Goal: Information Seeking & Learning: Find contact information

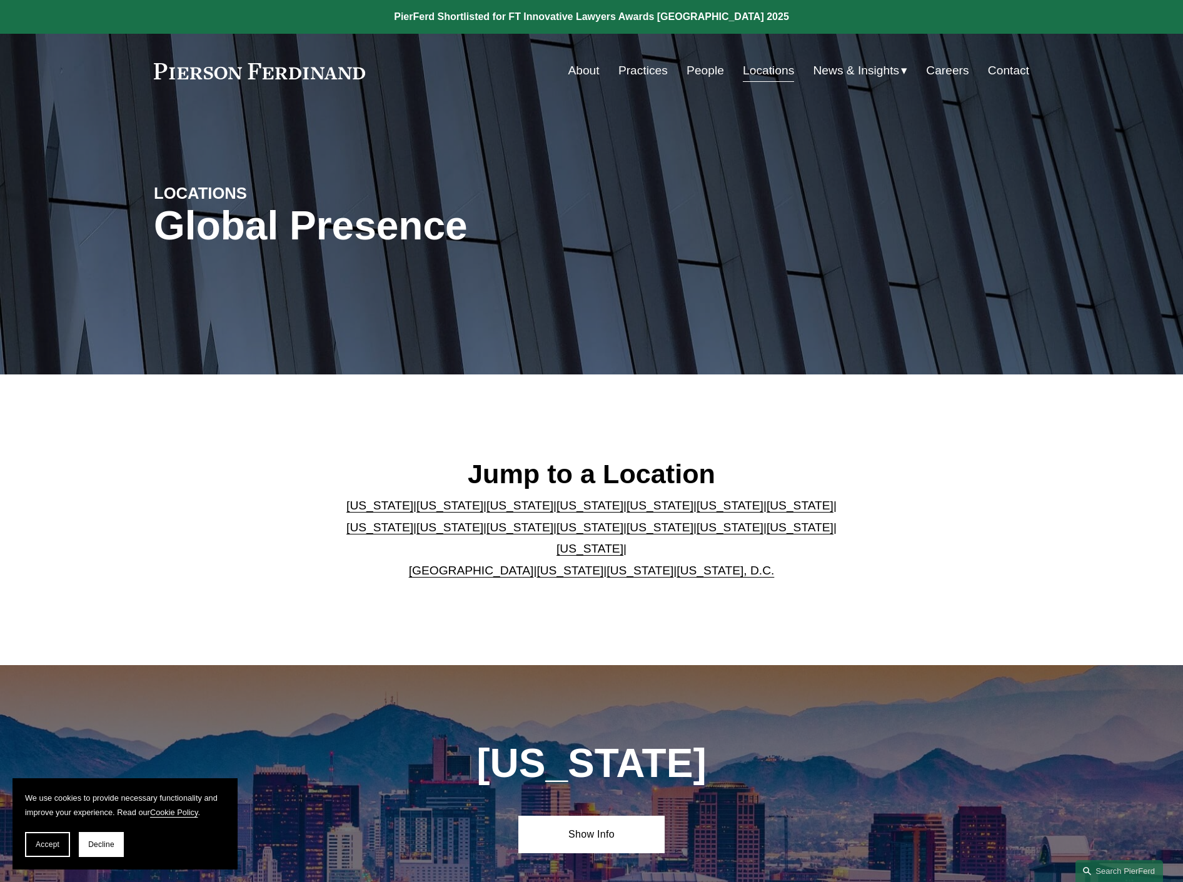
scroll to position [4354, 0]
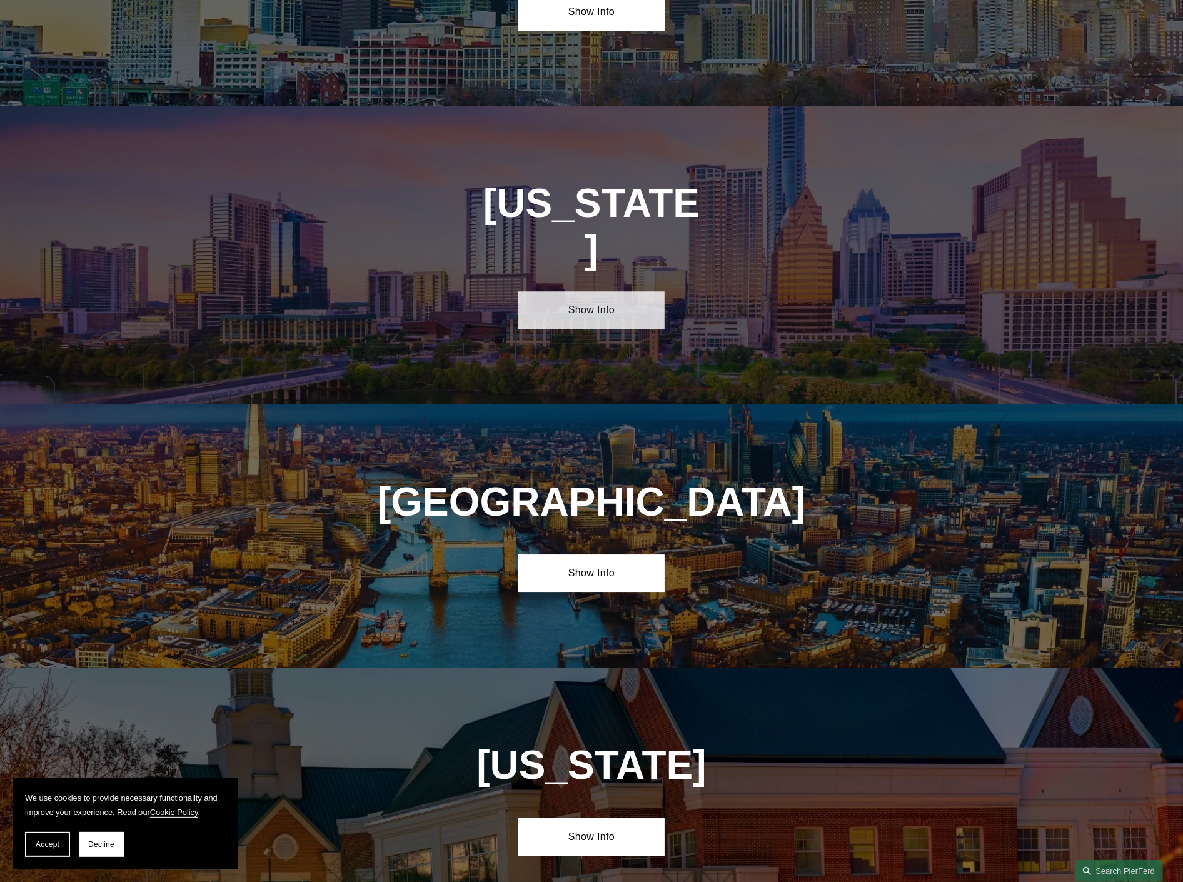
click at [589, 291] on link "Show Info" at bounding box center [591, 310] width 146 height 38
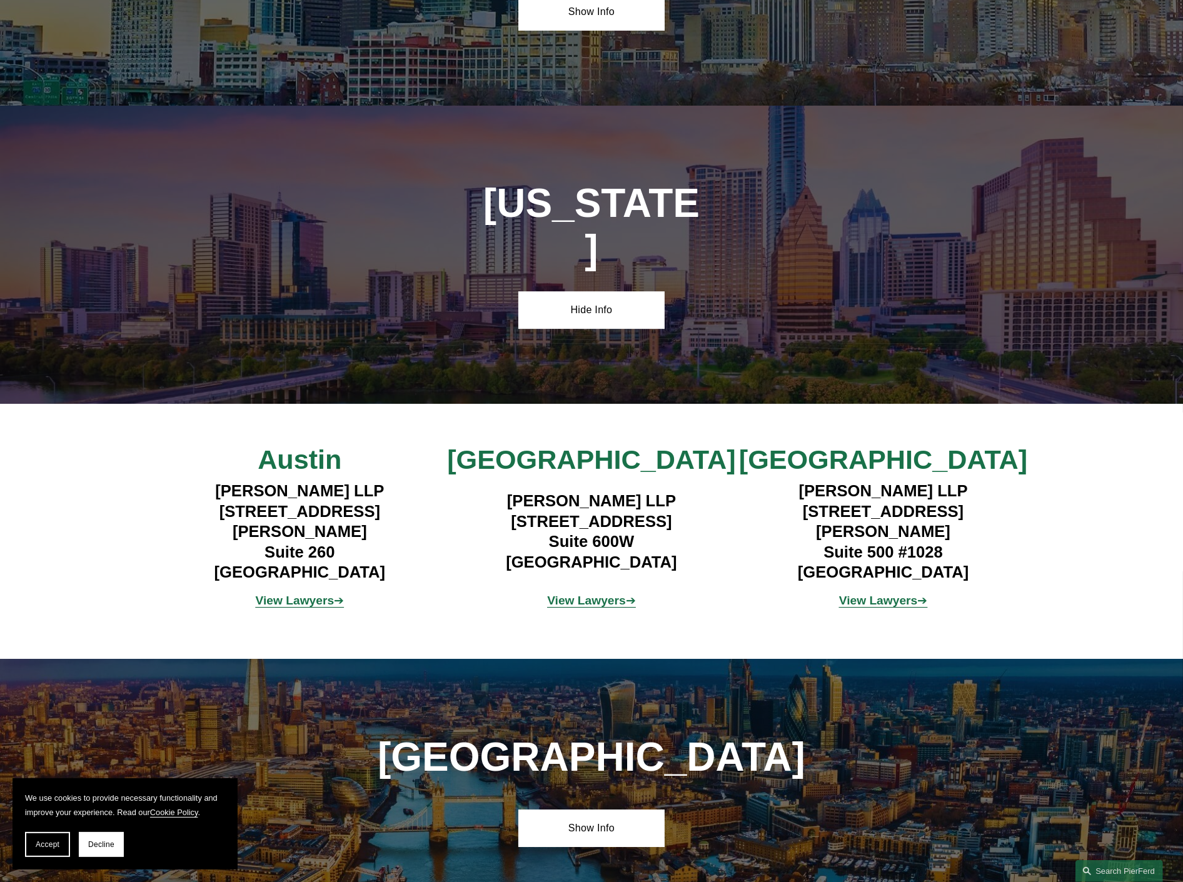
click at [310, 594] on strong "View Lawyers" at bounding box center [295, 600] width 79 height 13
click at [566, 594] on strong "View Lawyers" at bounding box center [586, 600] width 79 height 13
click at [897, 594] on strong "View Lawyers" at bounding box center [878, 600] width 79 height 13
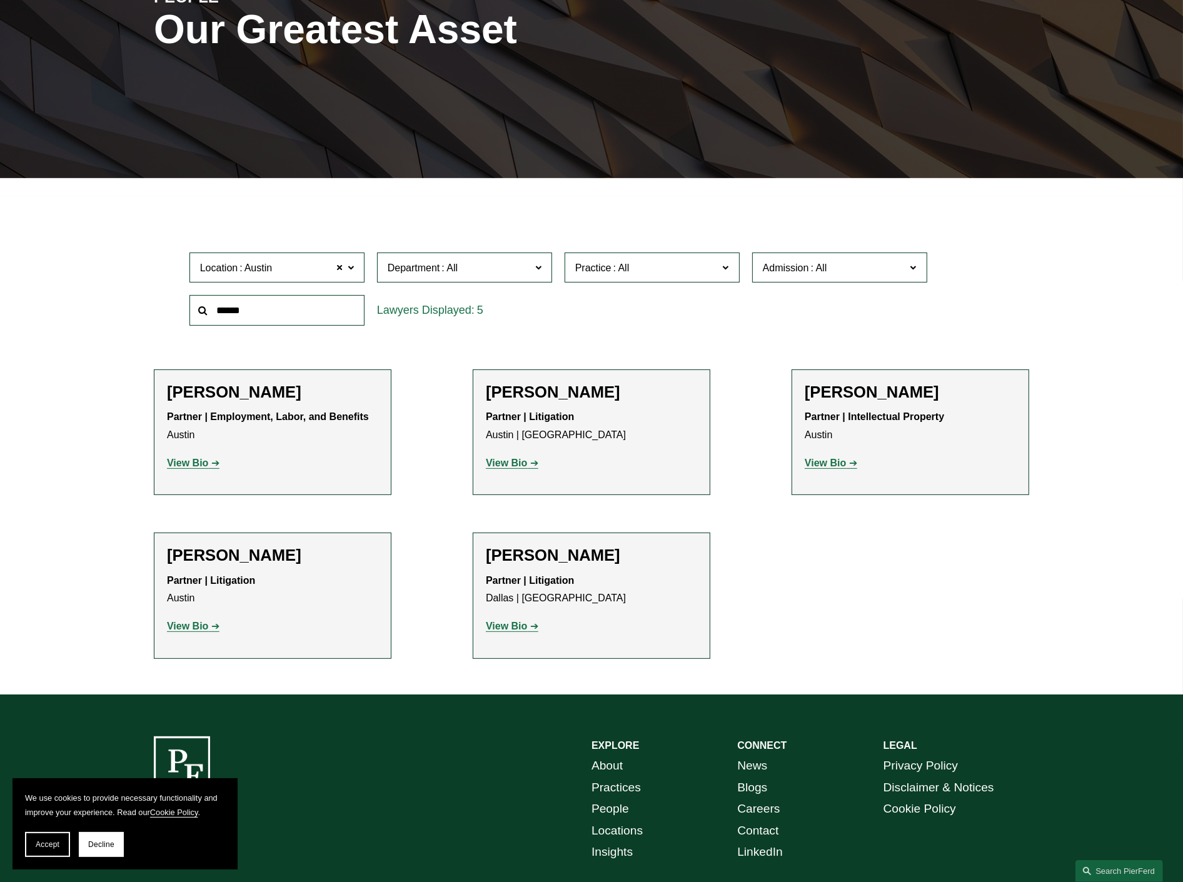
scroll to position [208, 0]
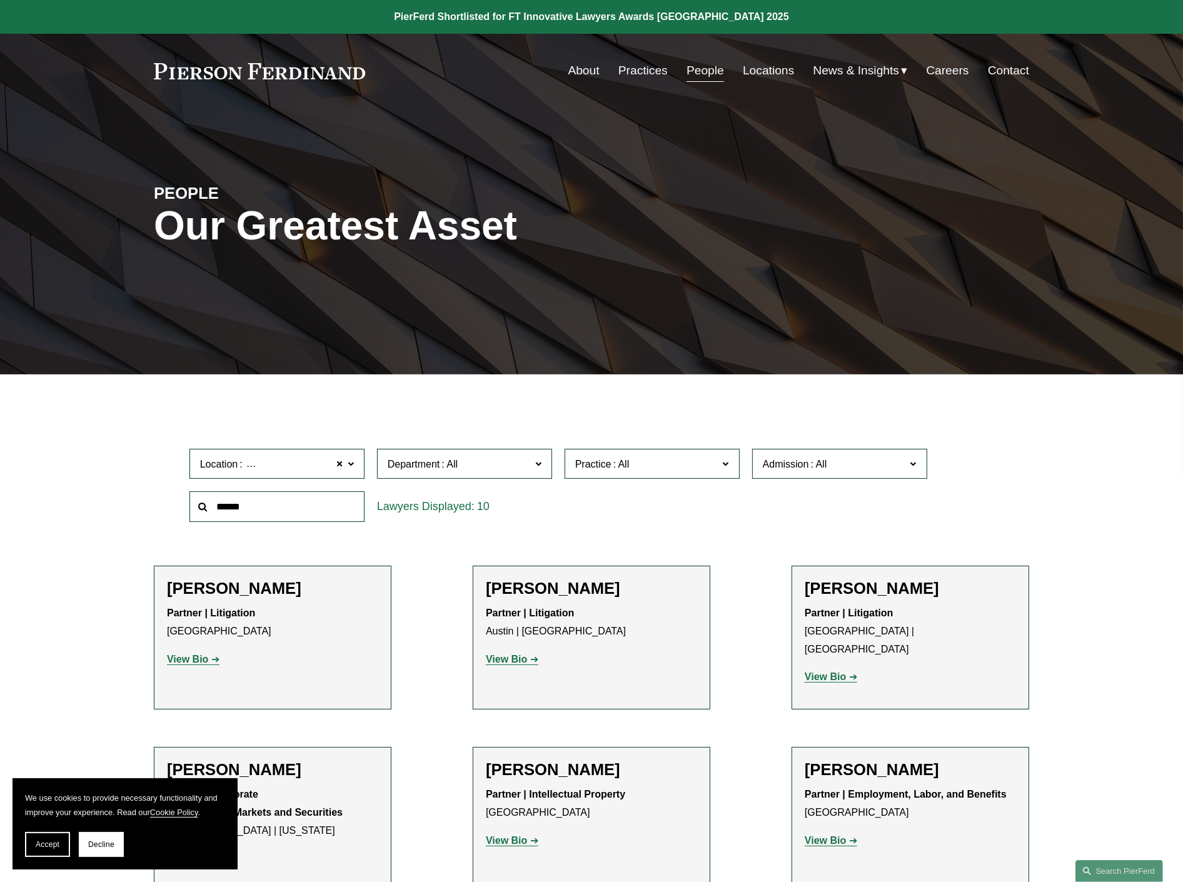
click at [201, 657] on strong "View Bio" at bounding box center [187, 659] width 41 height 11
click at [505, 654] on strong "View Bio" at bounding box center [506, 659] width 41 height 11
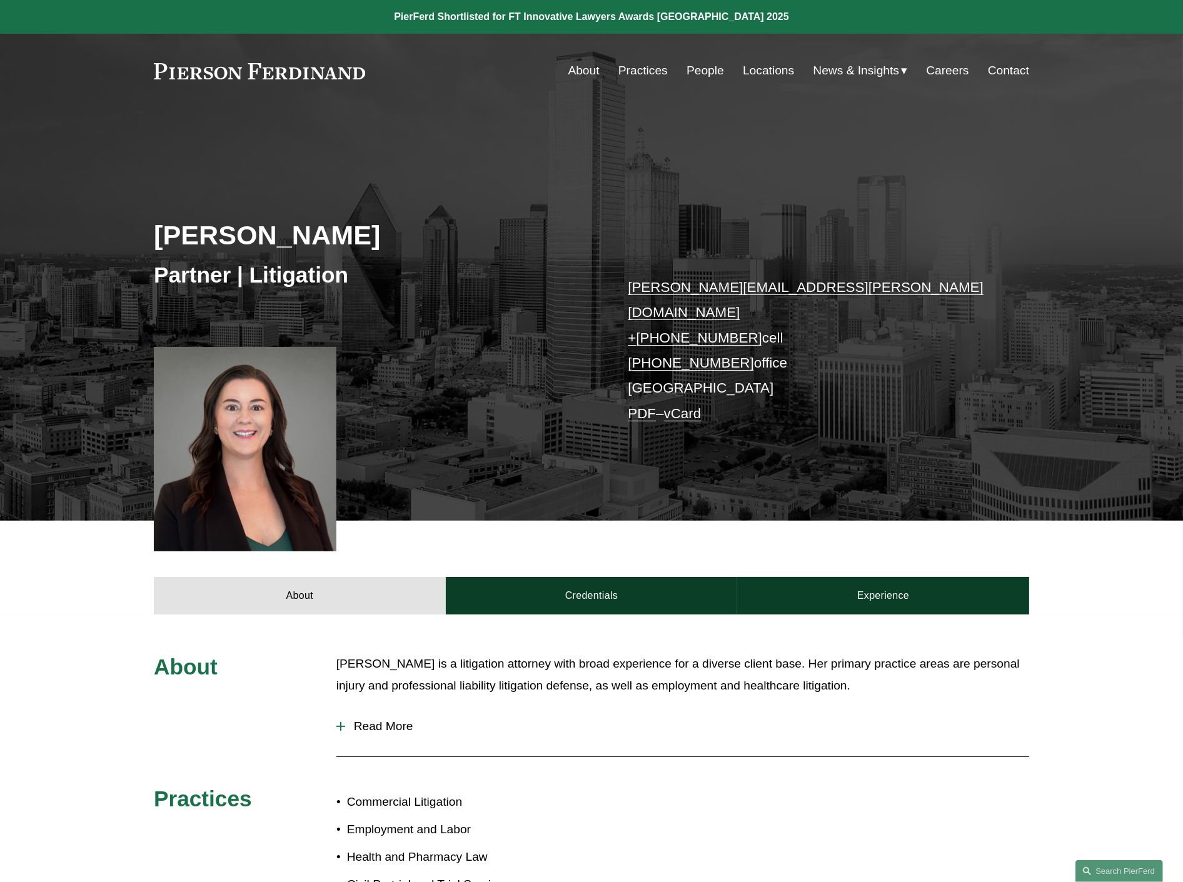
click at [596, 592] on link "Credentials" at bounding box center [592, 596] width 292 height 38
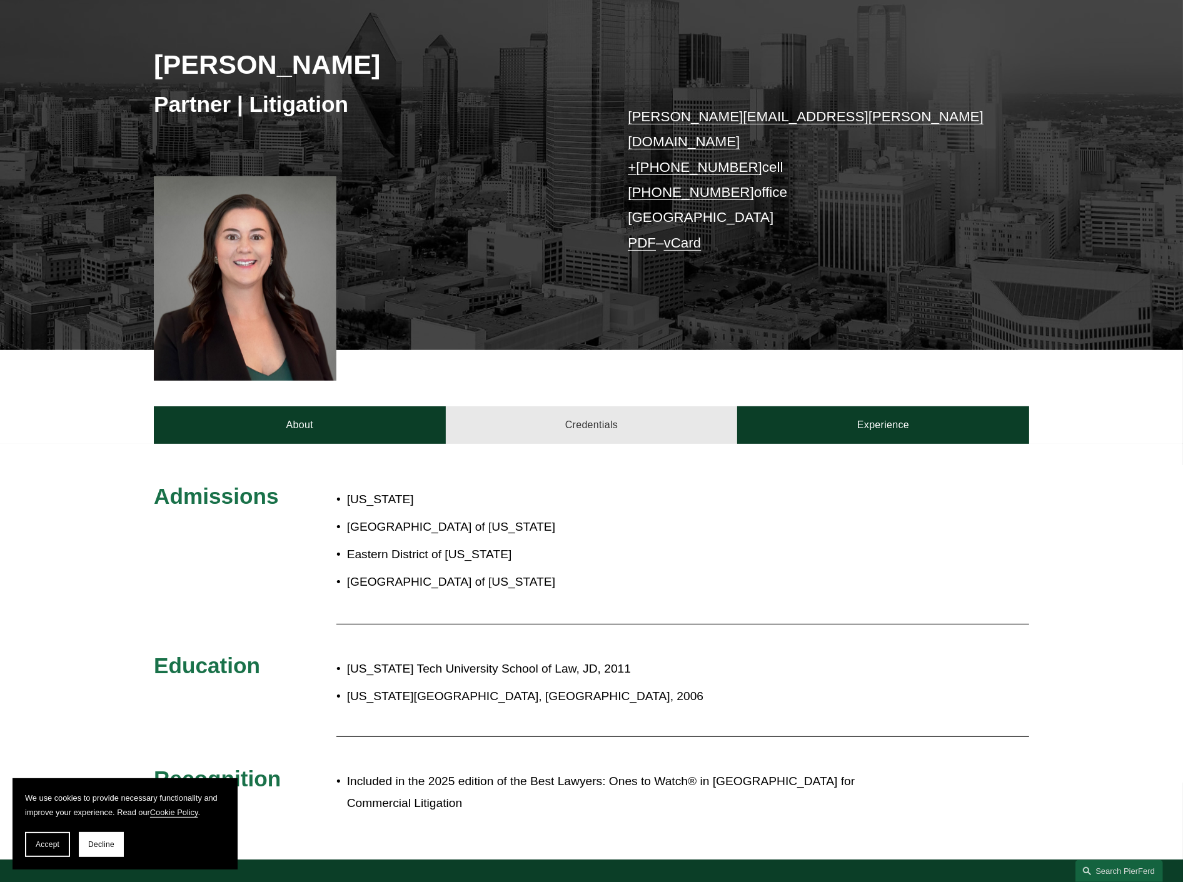
scroll to position [208, 0]
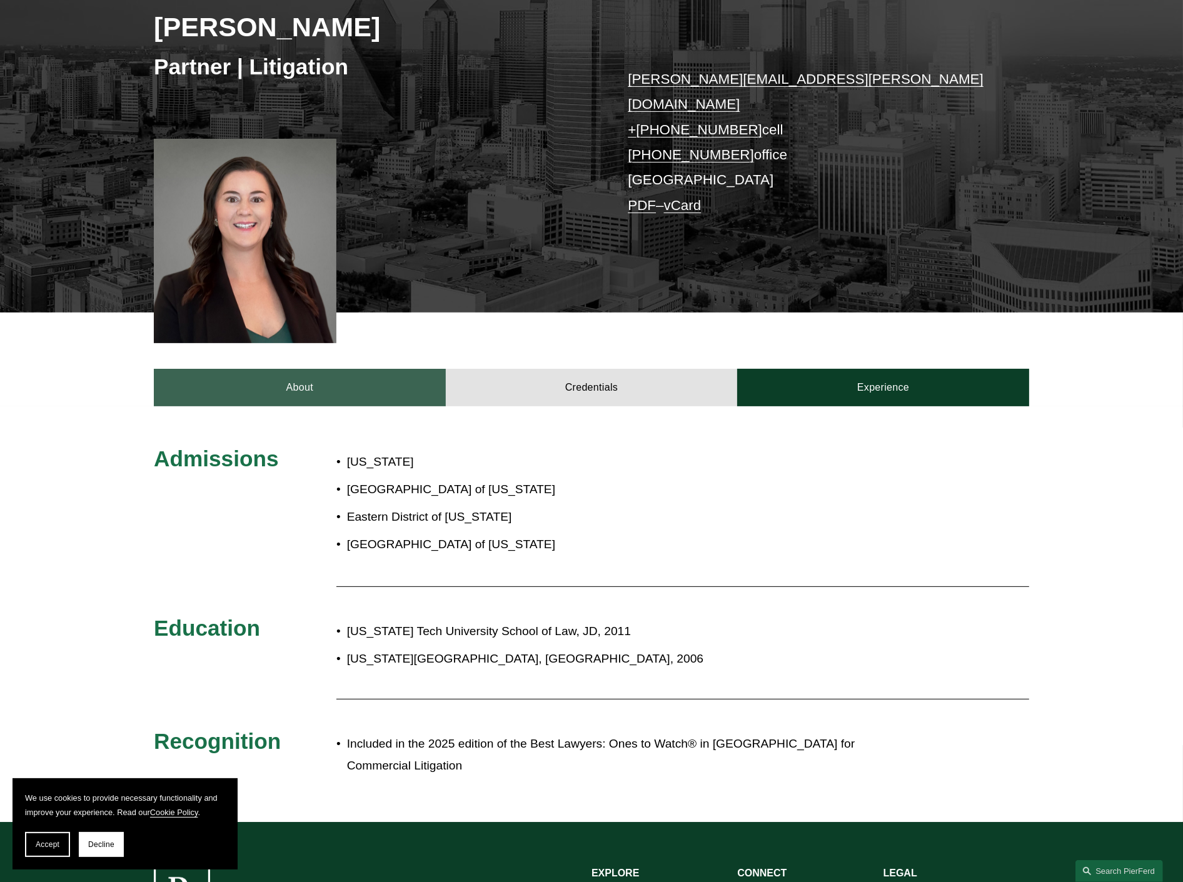
click at [302, 369] on link "About" at bounding box center [300, 388] width 292 height 38
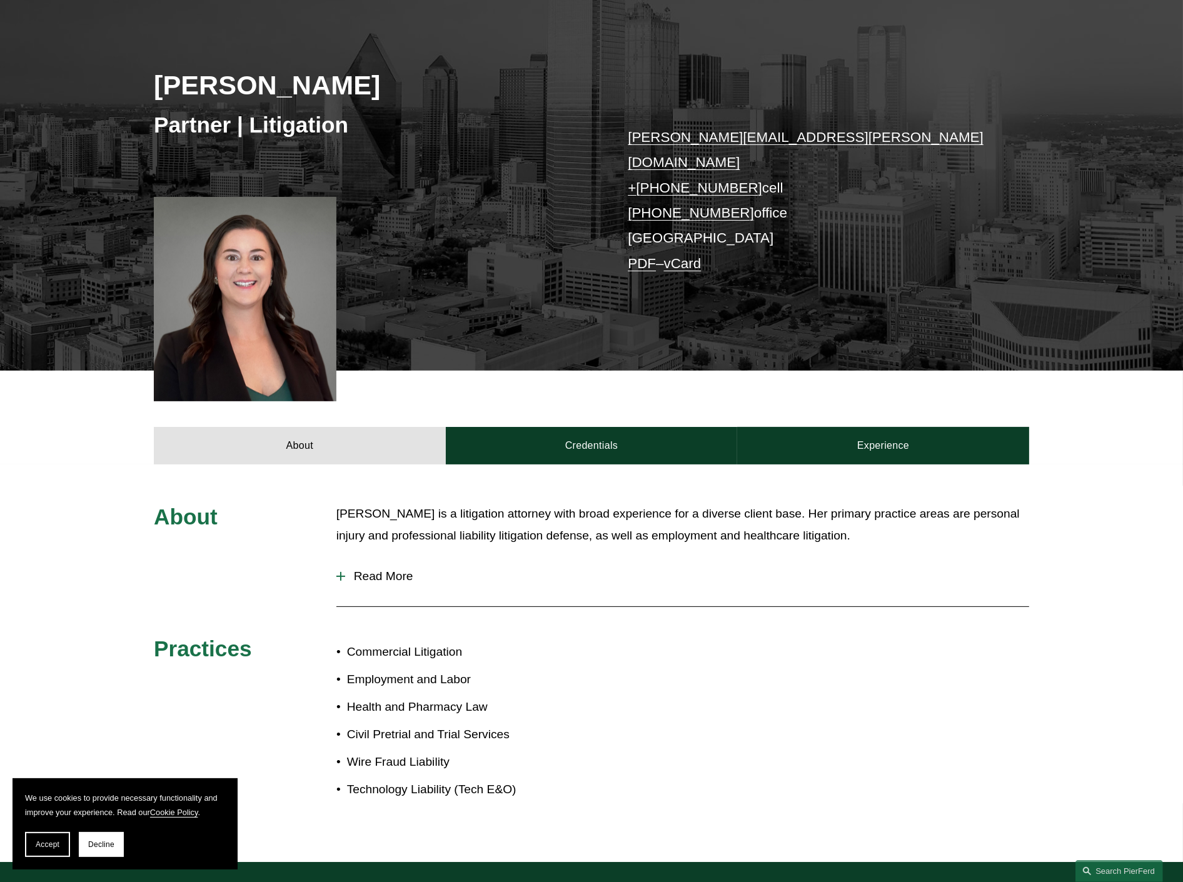
scroll to position [0, 0]
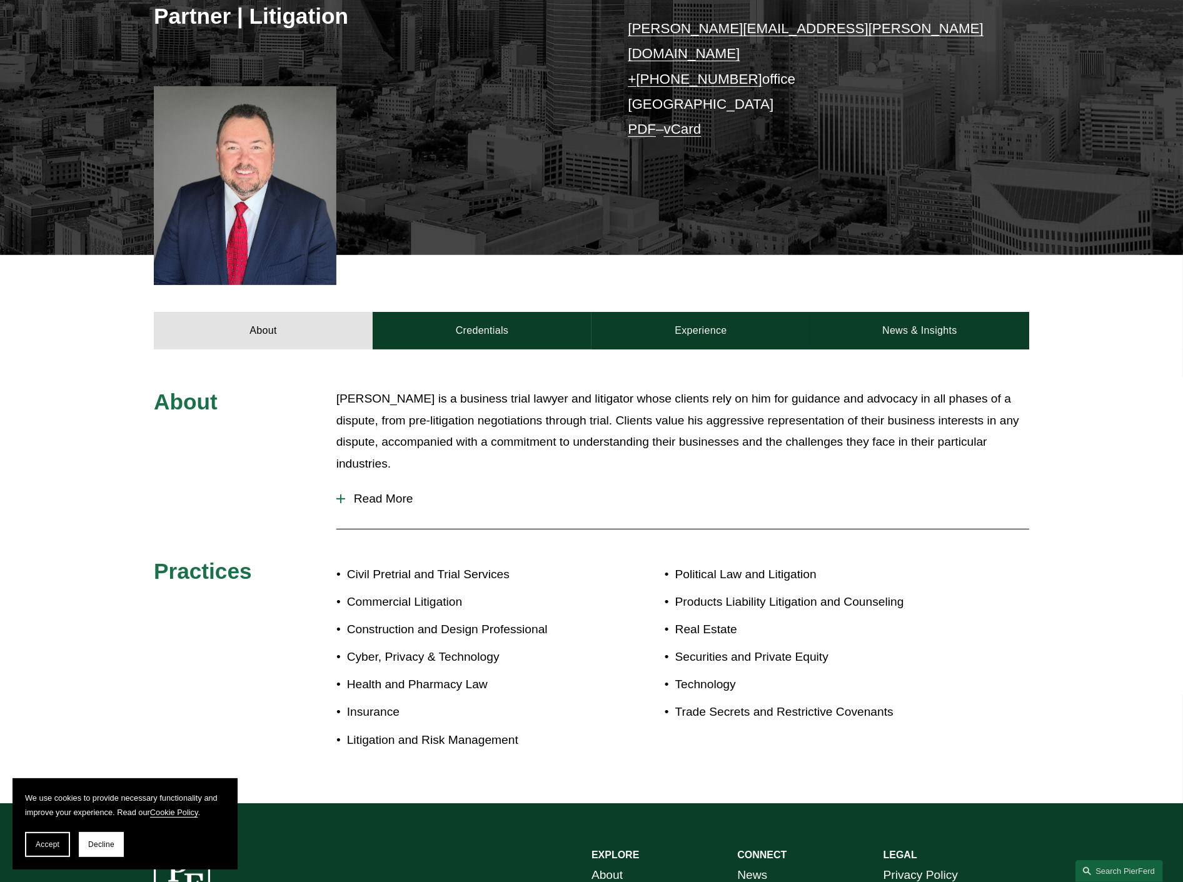
scroll to position [251, 0]
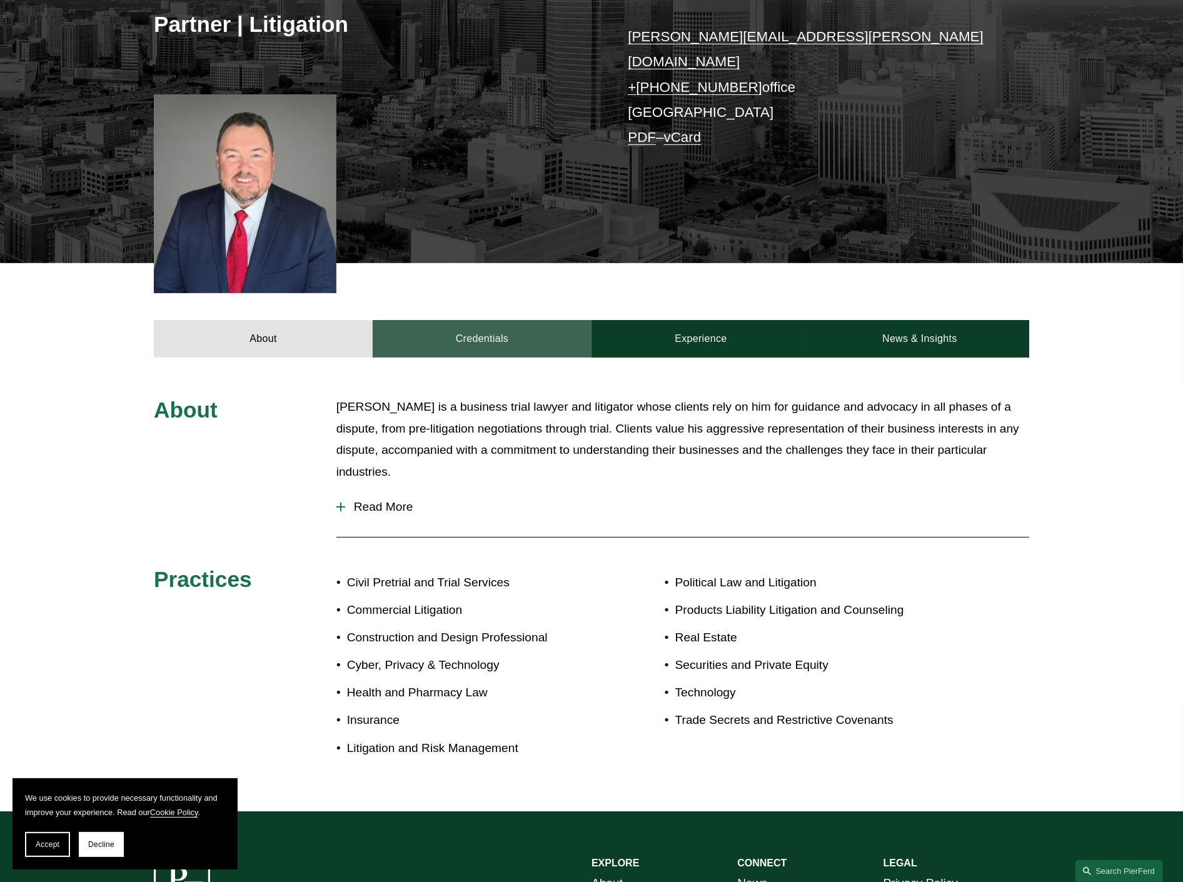
click at [482, 338] on link "Credentials" at bounding box center [482, 339] width 219 height 38
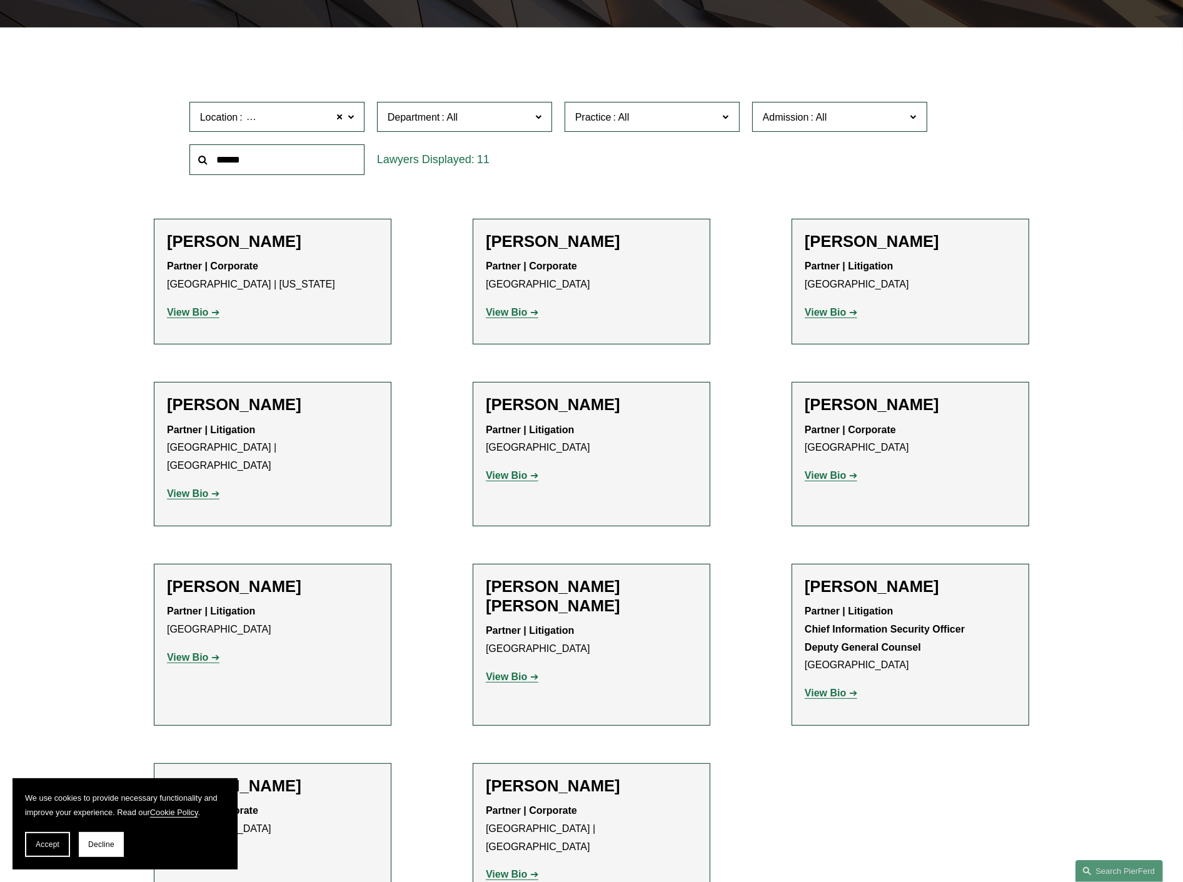
scroll to position [417, 0]
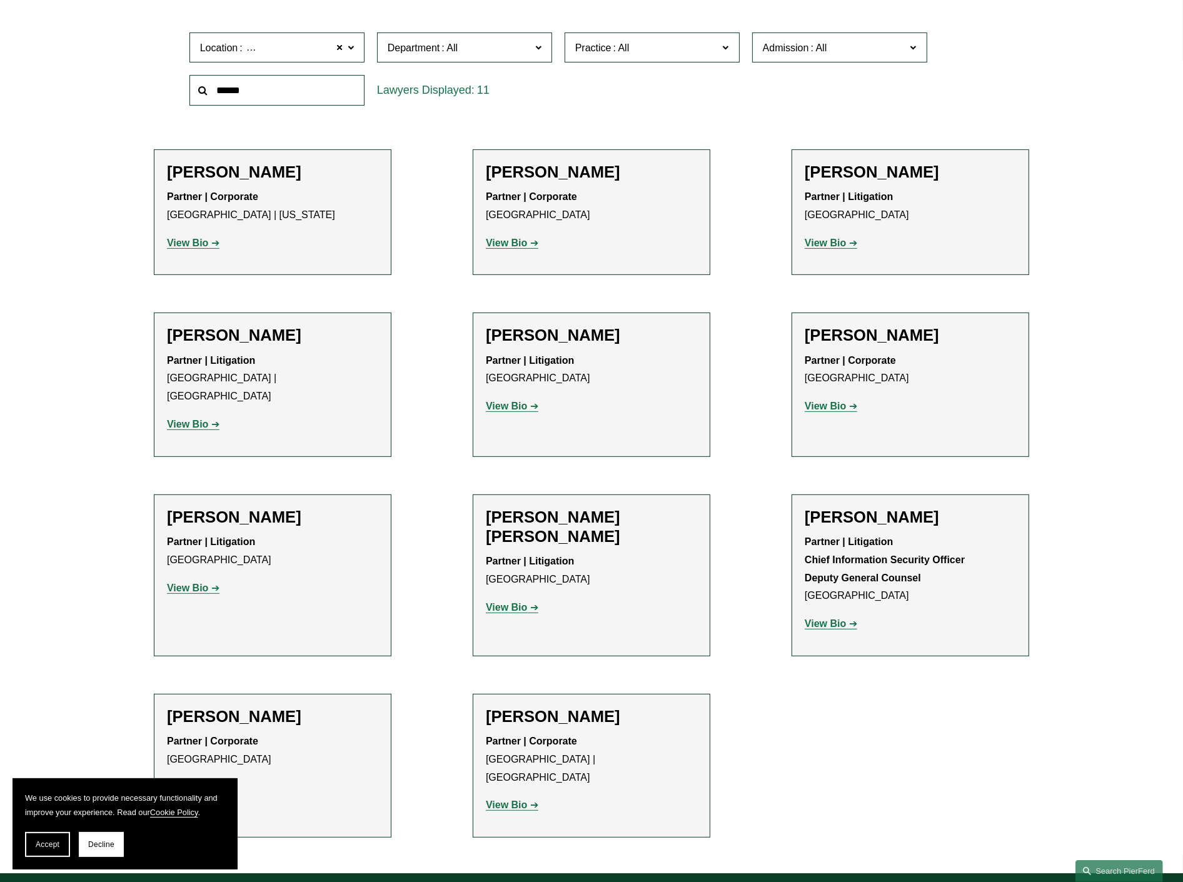
click at [852, 410] on link "View Bio" at bounding box center [831, 406] width 53 height 11
click at [208, 583] on link "View Bio" at bounding box center [193, 588] width 53 height 11
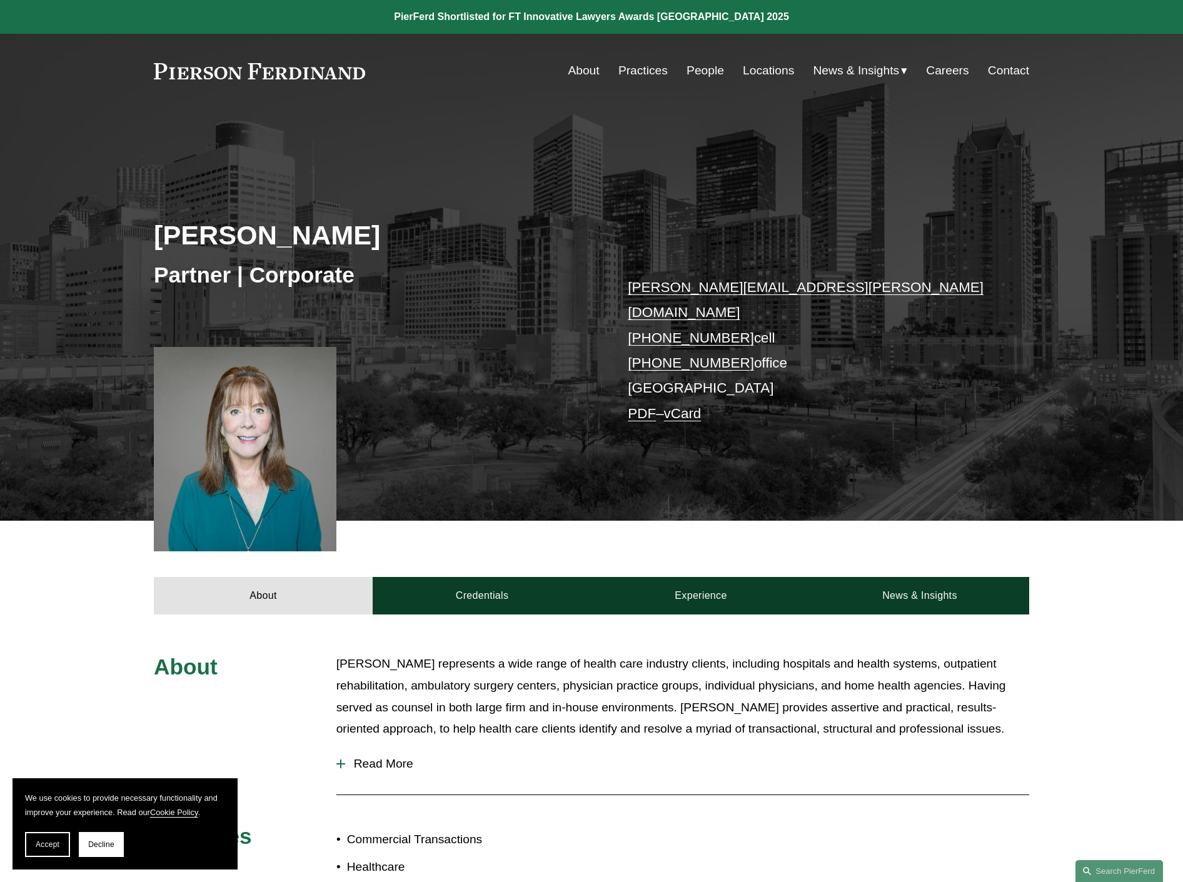
click at [492, 585] on link "Credentials" at bounding box center [482, 596] width 219 height 38
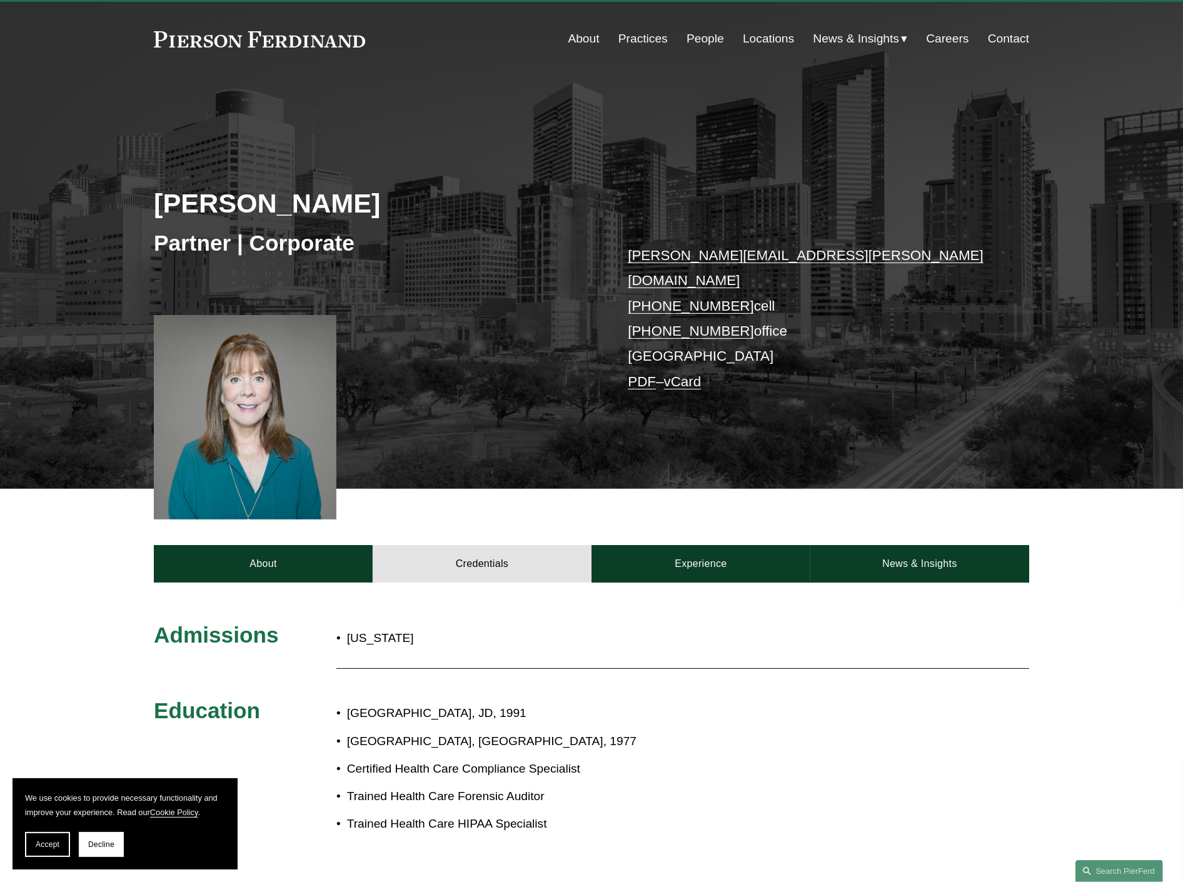
scroll to position [69, 0]
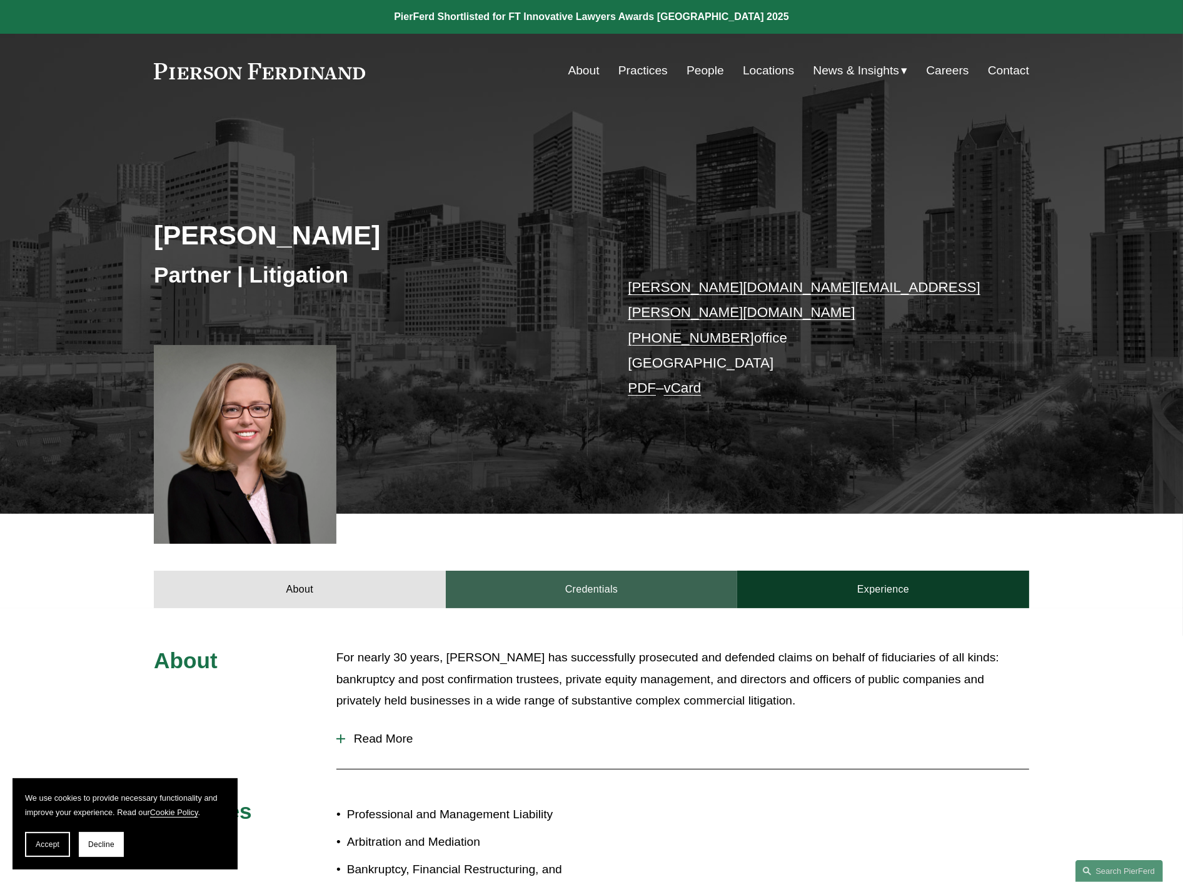
click at [580, 577] on link "Credentials" at bounding box center [592, 590] width 292 height 38
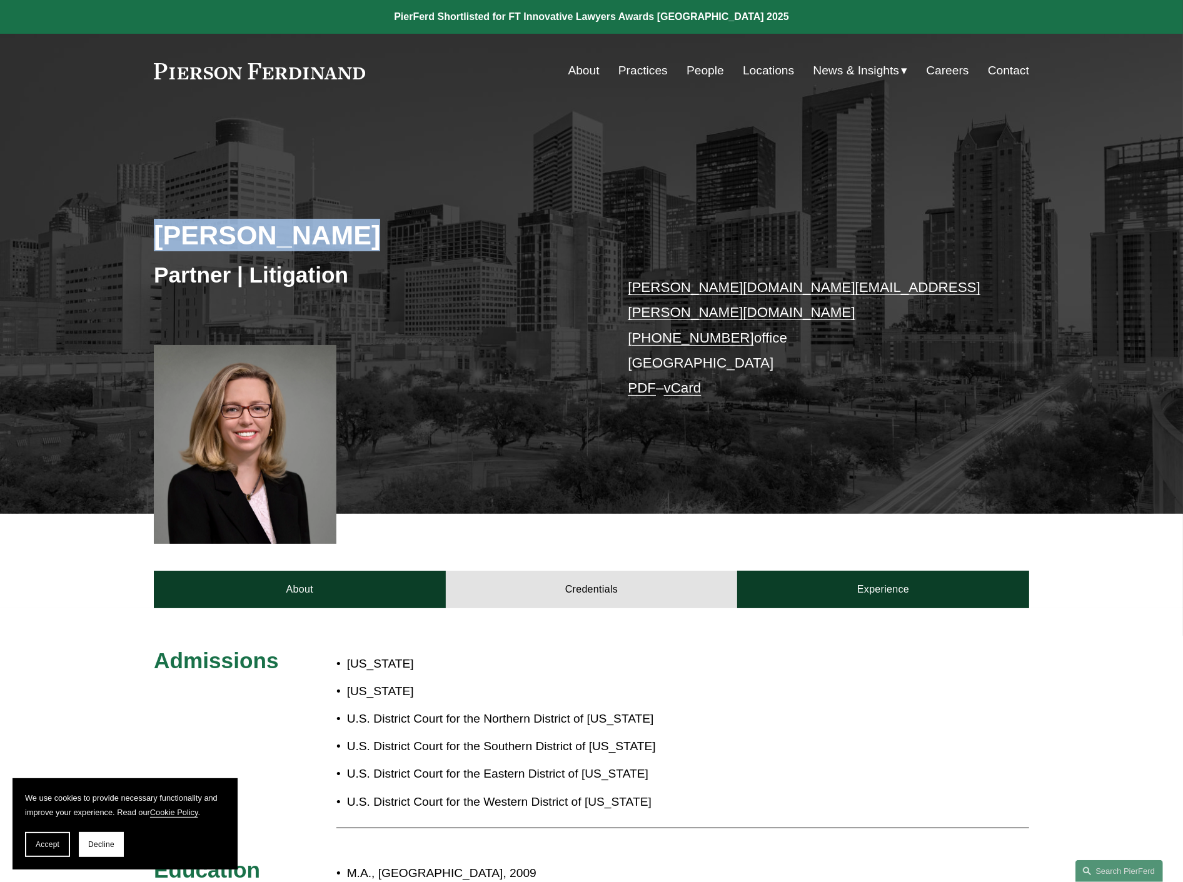
drag, startPoint x: 159, startPoint y: 235, endPoint x: 336, endPoint y: 236, distance: 177.0
click at [336, 236] on h2 "Andrea L. Kim" at bounding box center [373, 235] width 438 height 33
copy h2 "Andrea L. Kim"
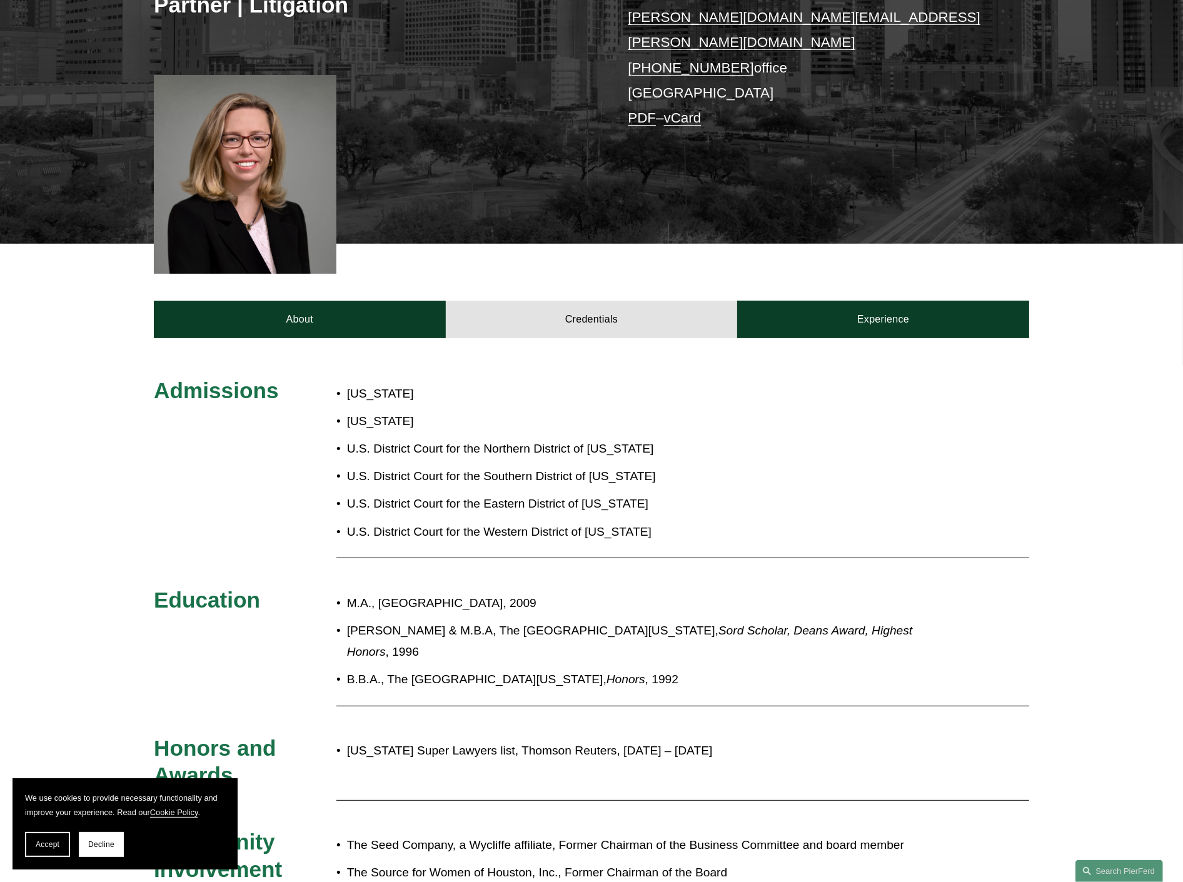
scroll to position [278, 0]
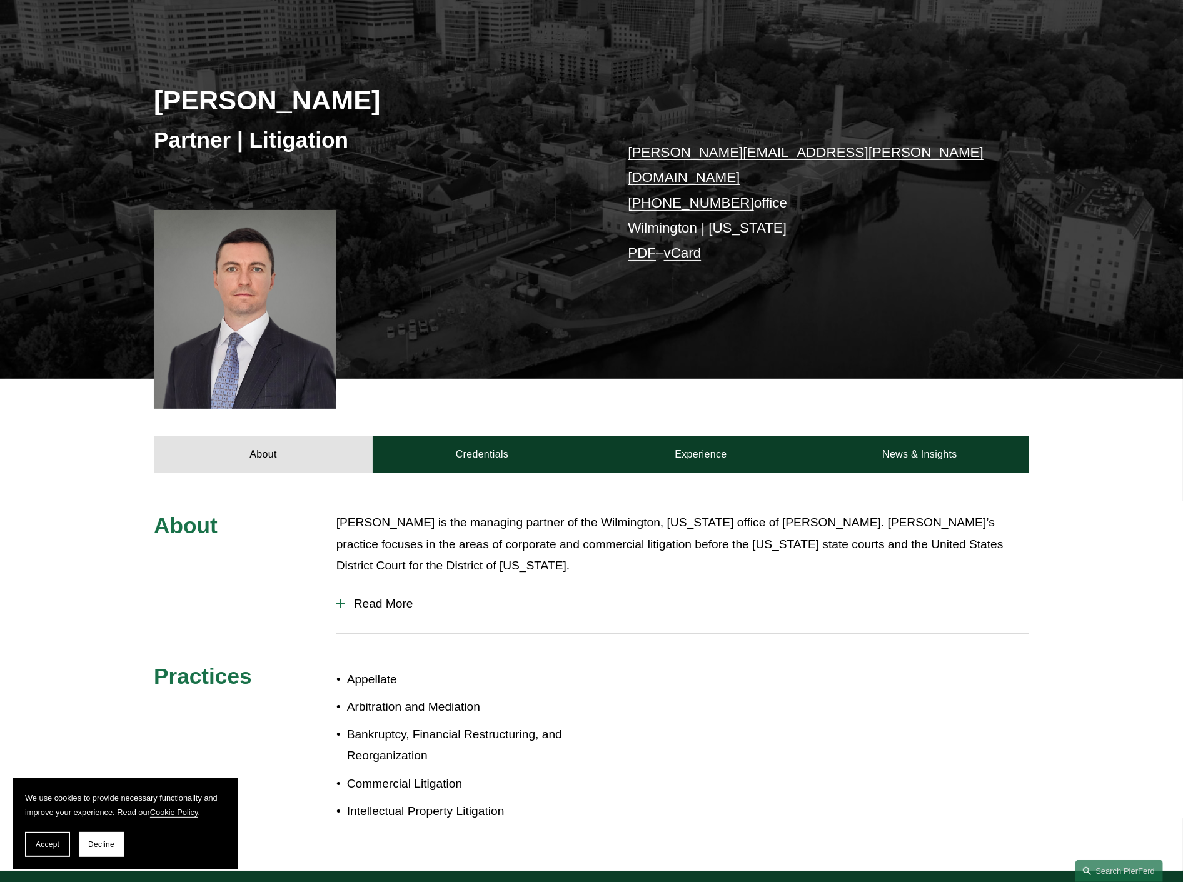
scroll to position [139, 0]
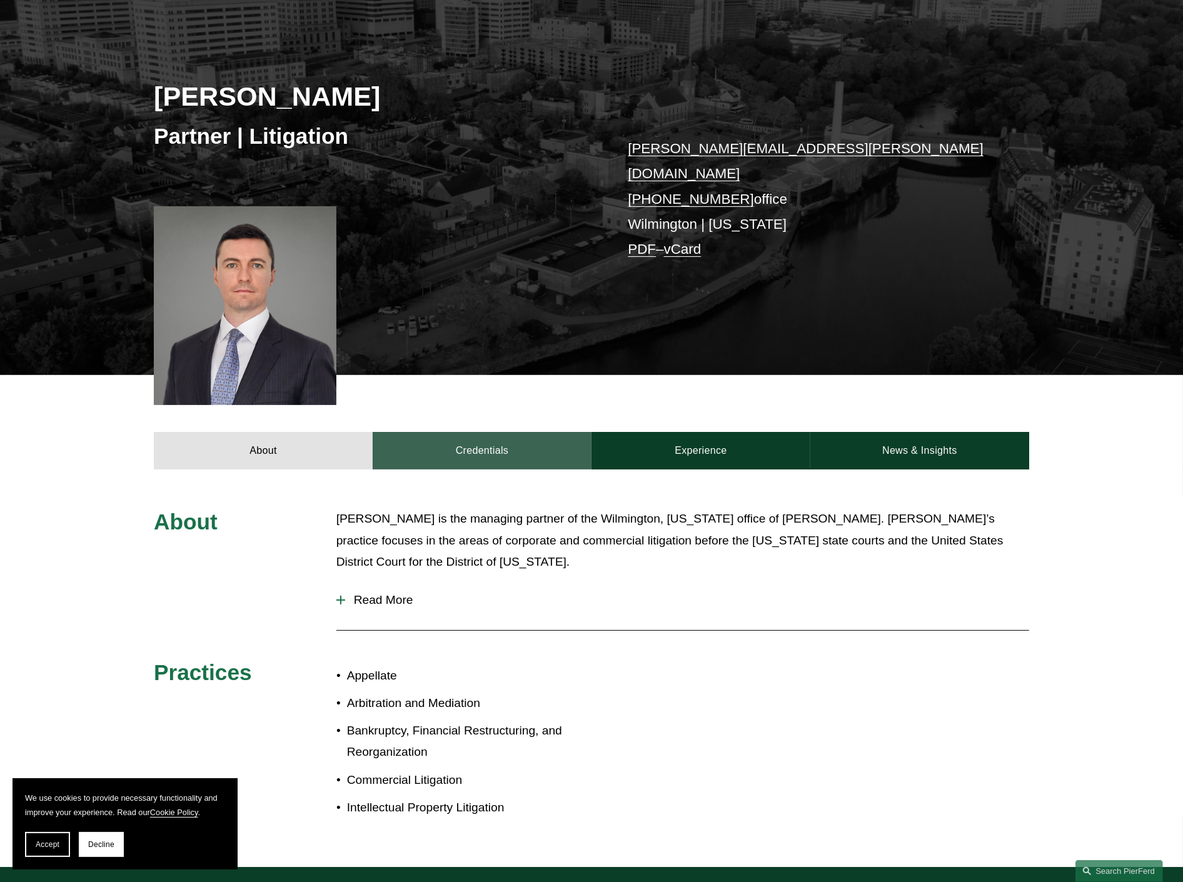
click at [473, 437] on link "Credentials" at bounding box center [482, 451] width 219 height 38
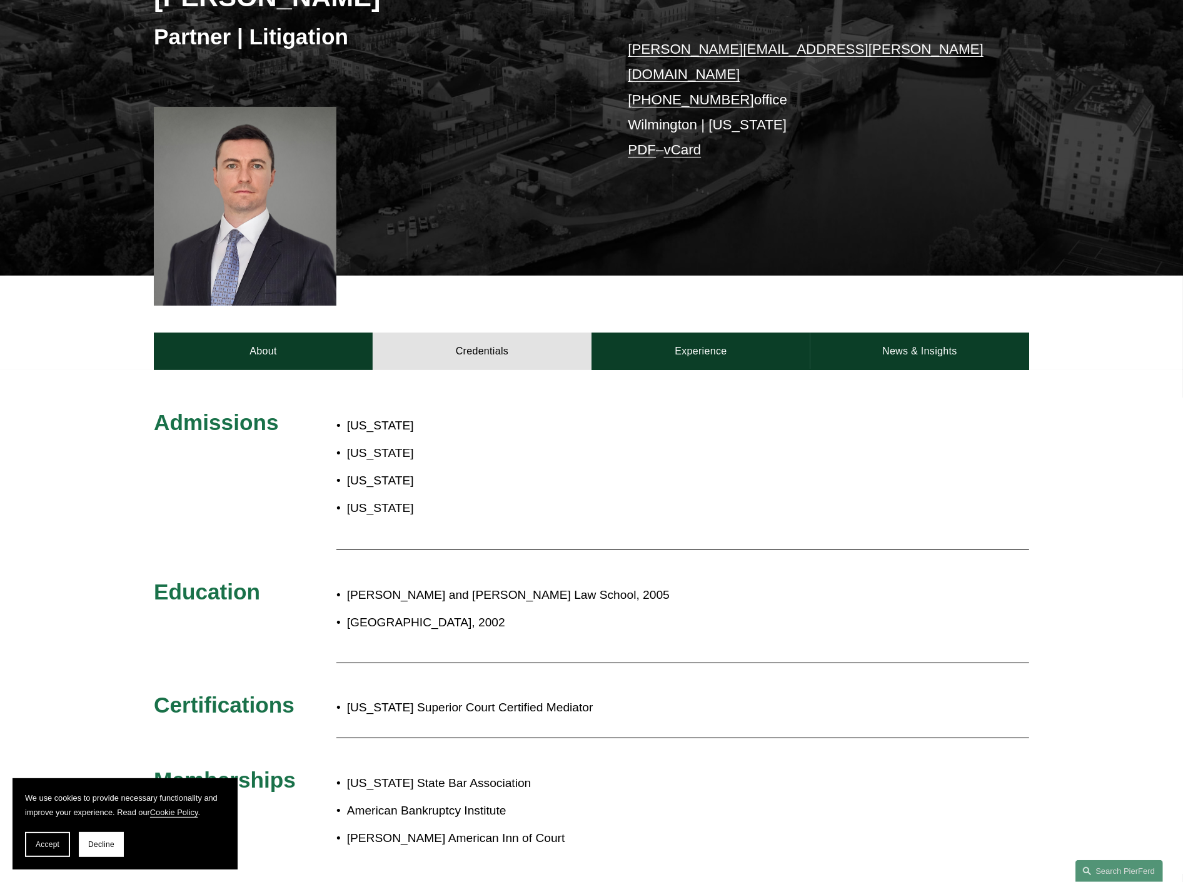
scroll to position [278, 0]
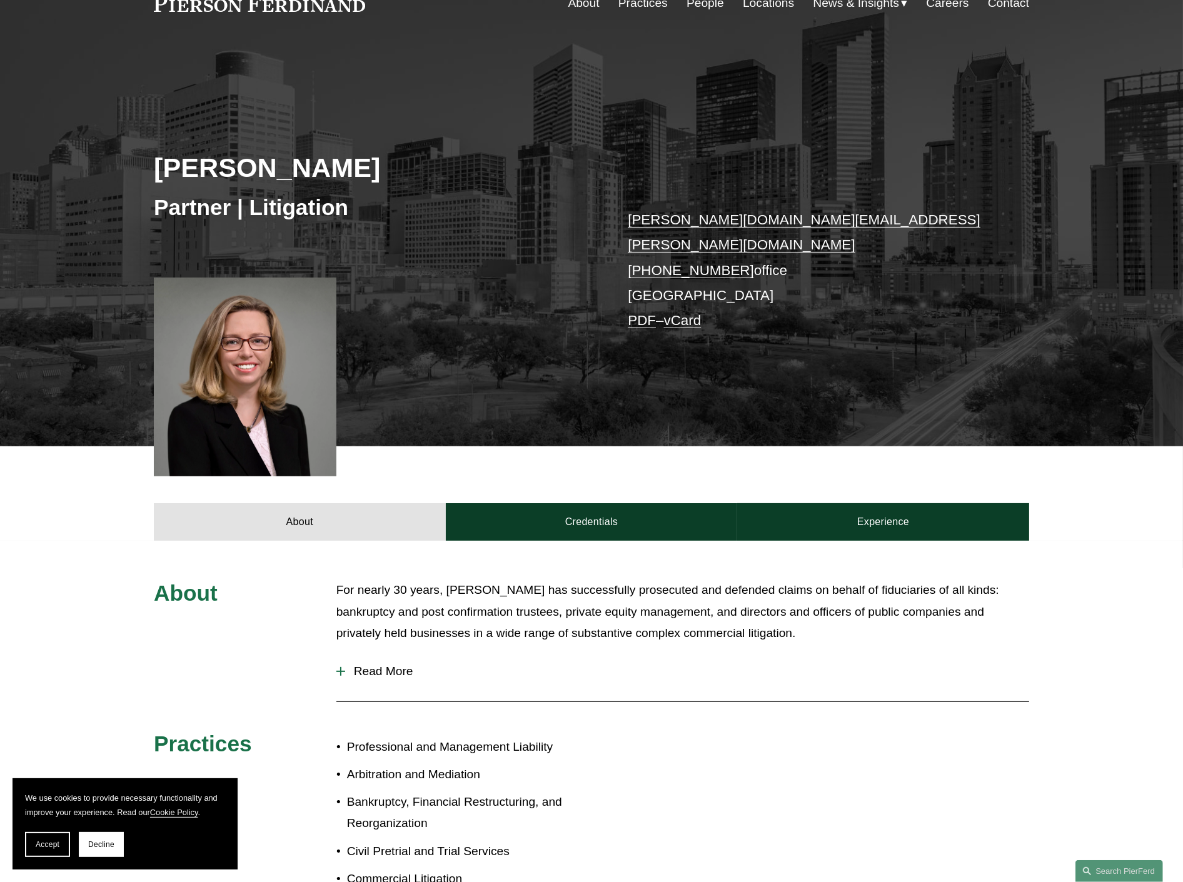
scroll to position [69, 0]
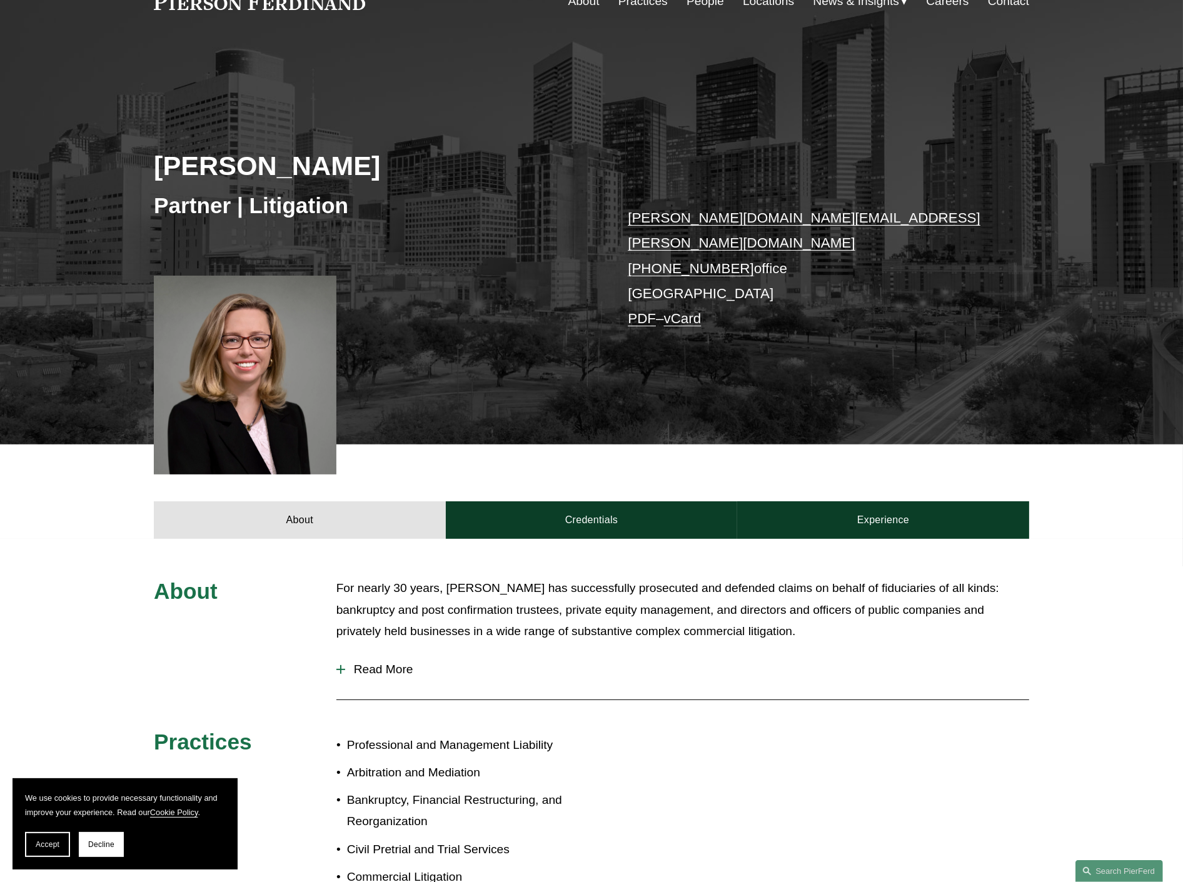
click at [663, 274] on p "[PERSON_NAME][DOMAIN_NAME][EMAIL_ADDRESS][PERSON_NAME][DOMAIN_NAME] [PHONE_NUMB…" at bounding box center [810, 269] width 365 height 126
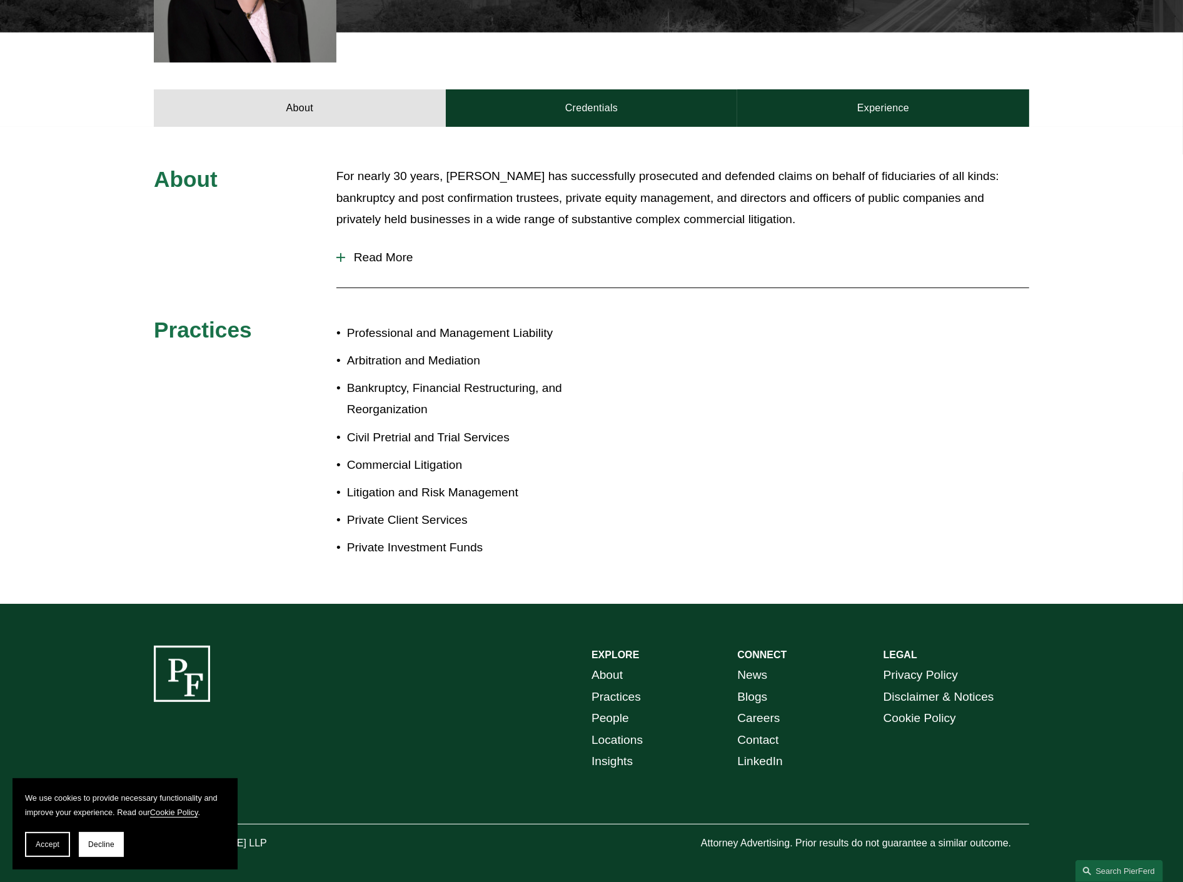
scroll to position [482, 0]
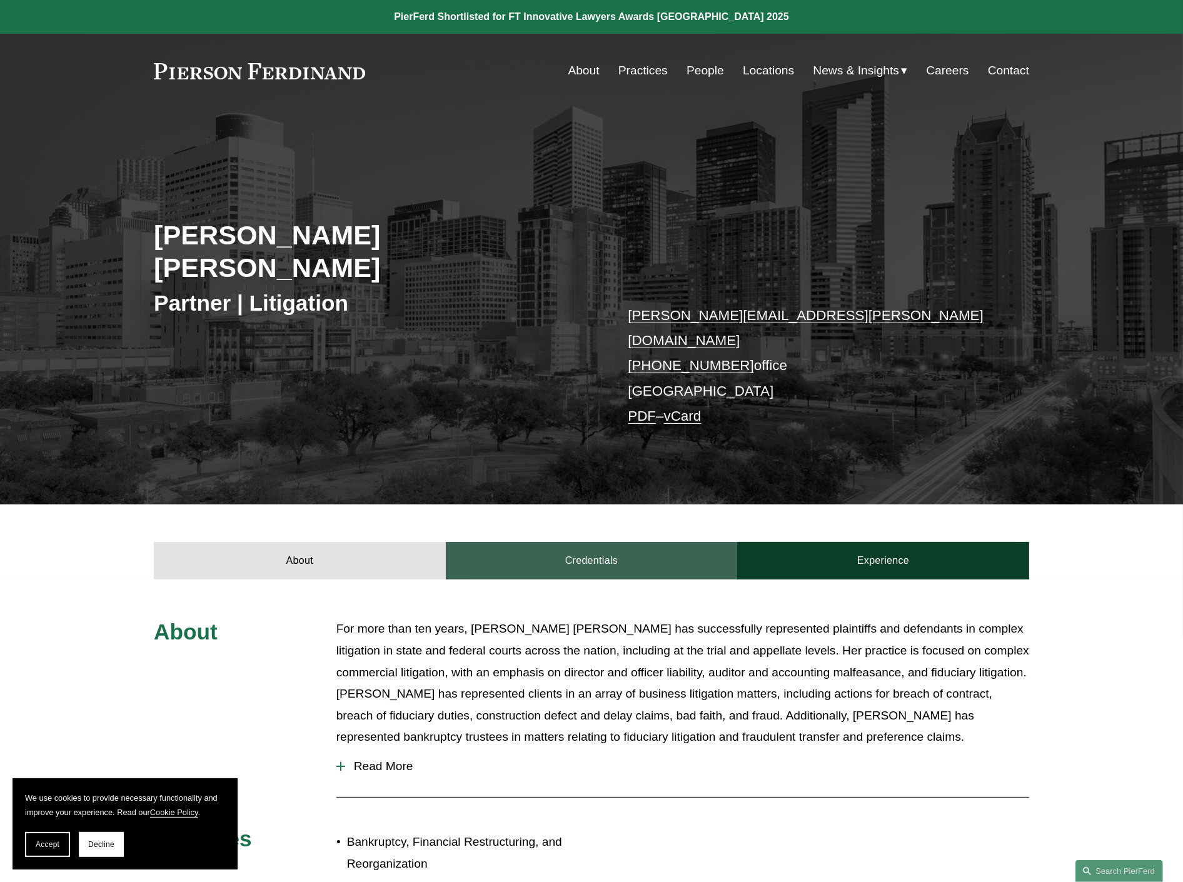
click at [605, 542] on link "Credentials" at bounding box center [592, 561] width 292 height 38
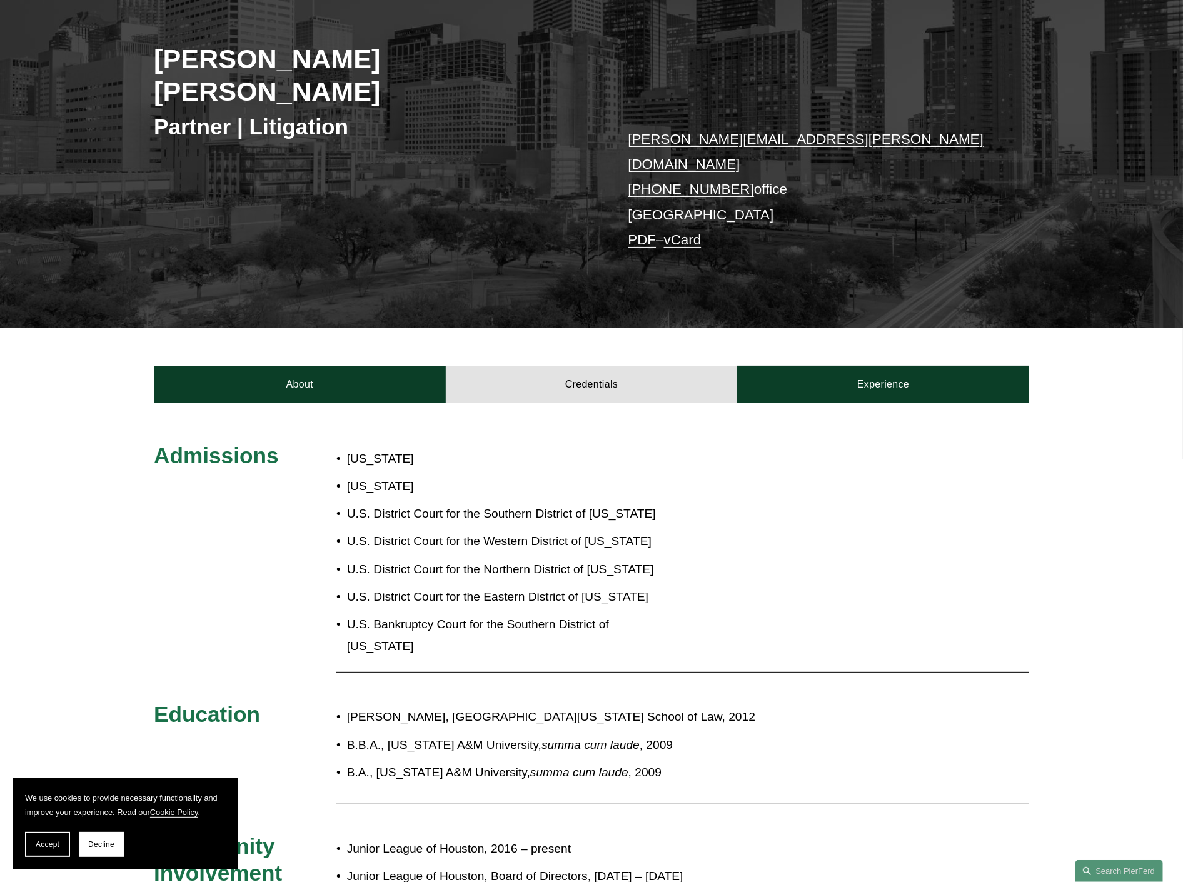
scroll to position [139, 0]
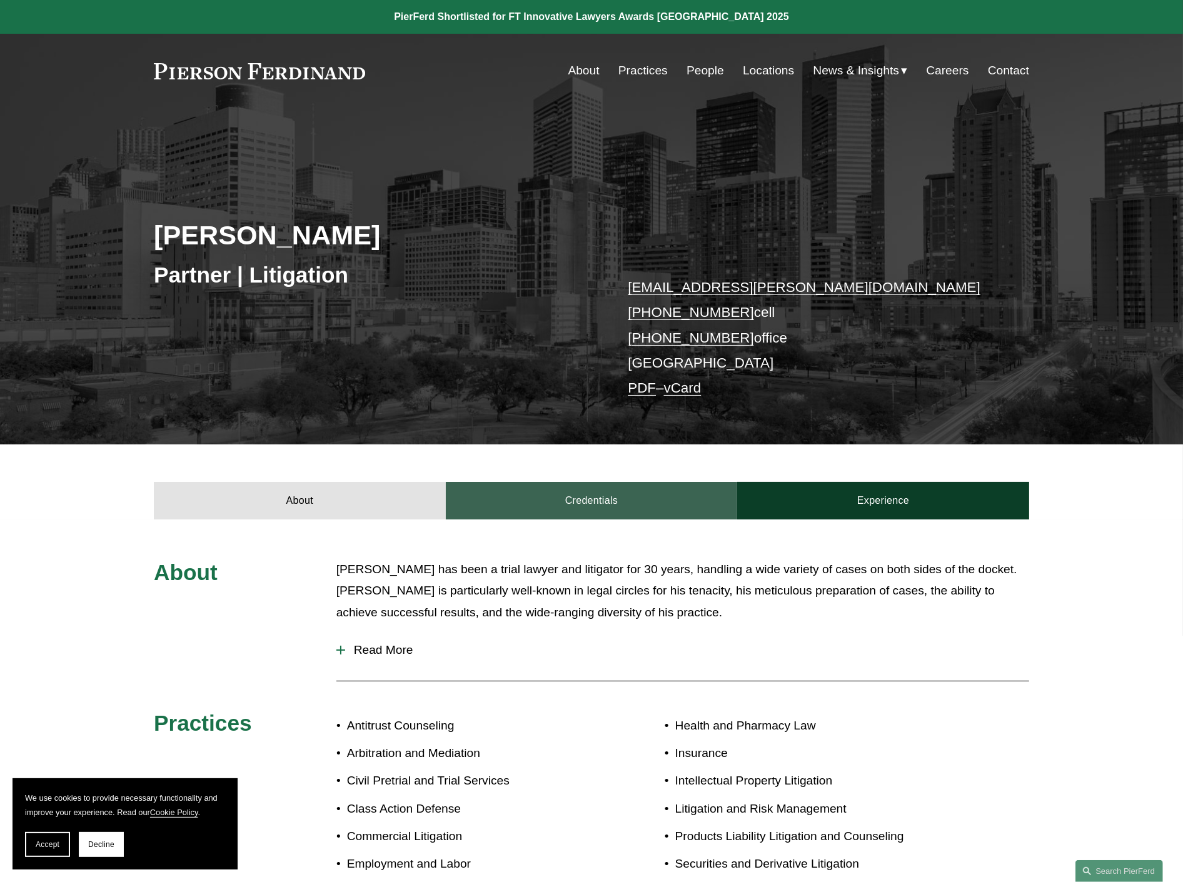
click at [615, 500] on link "Credentials" at bounding box center [592, 501] width 292 height 38
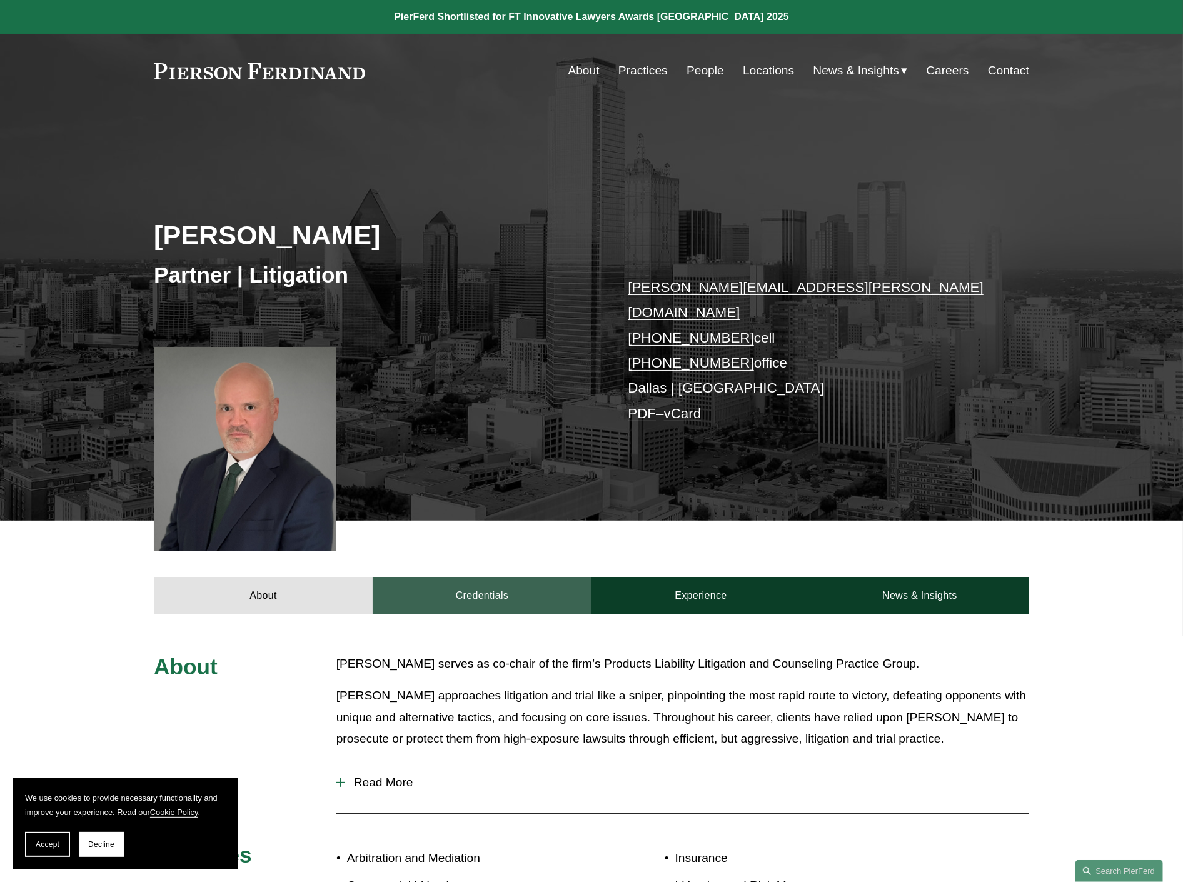
click at [497, 577] on link "Credentials" at bounding box center [482, 596] width 219 height 38
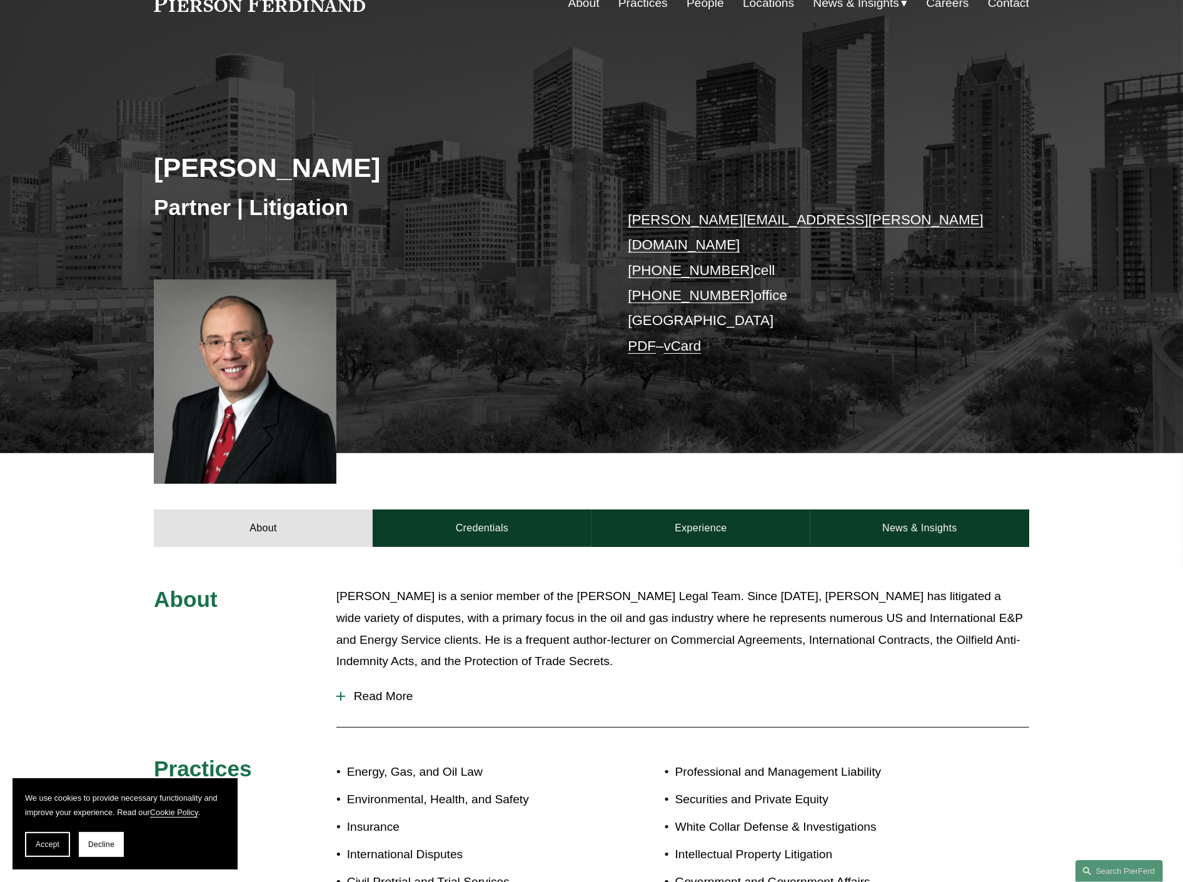
scroll to position [69, 0]
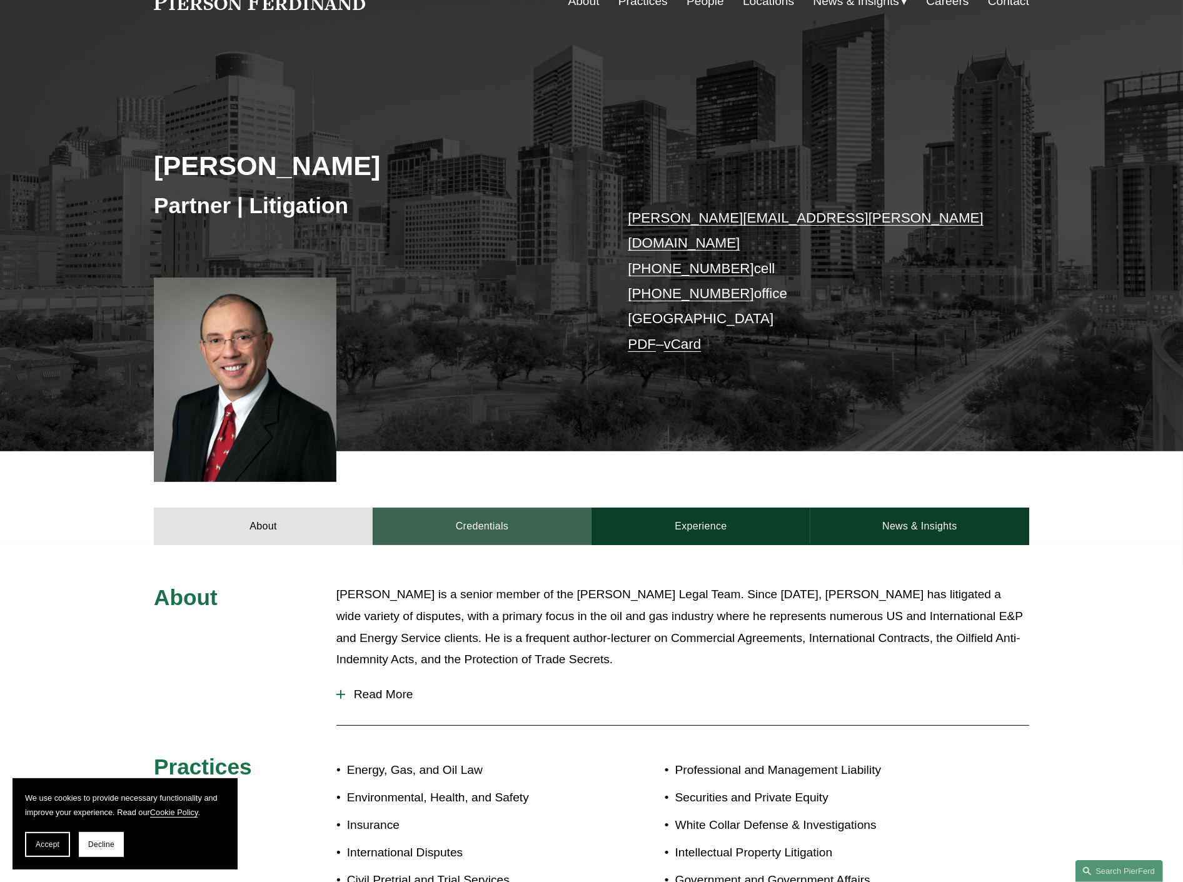
click at [488, 508] on link "Credentials" at bounding box center [482, 527] width 219 height 38
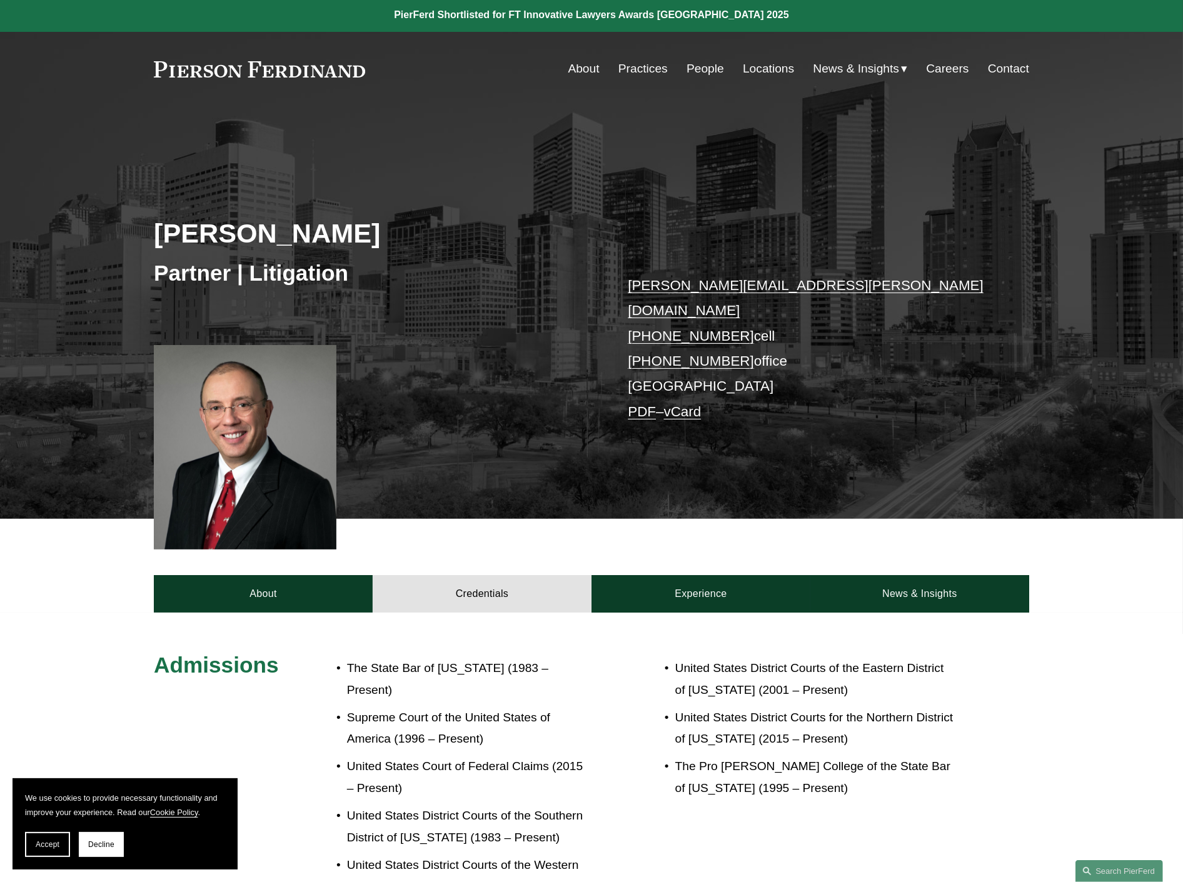
scroll to position [0, 0]
